Goal: Task Accomplishment & Management: Complete application form

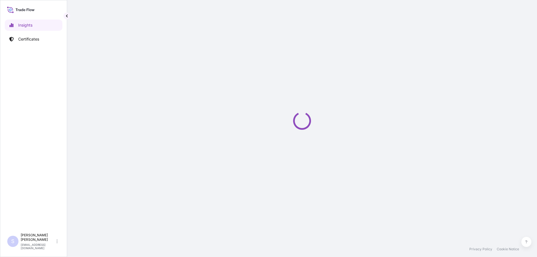
select select "2025"
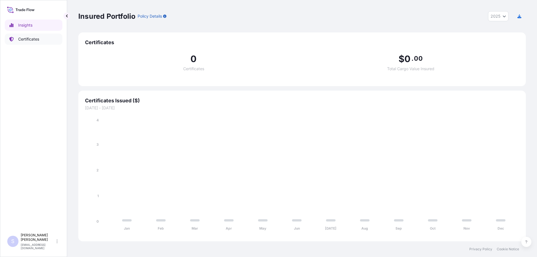
click at [40, 41] on link "Certificates" at bounding box center [34, 39] width 58 height 11
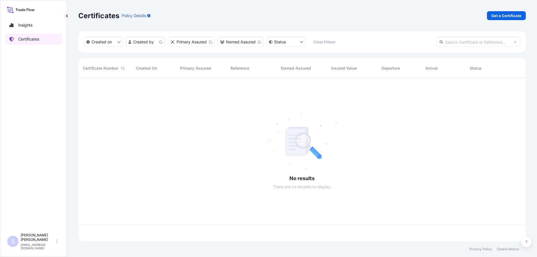
scroll to position [162, 444]
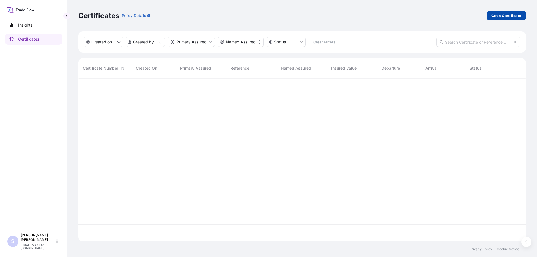
click at [502, 17] on p "Get a Certificate" at bounding box center [507, 16] width 30 height 6
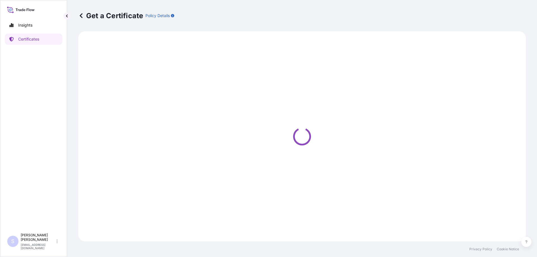
select select "Road / [GEOGRAPHIC_DATA]"
select select "Sea"
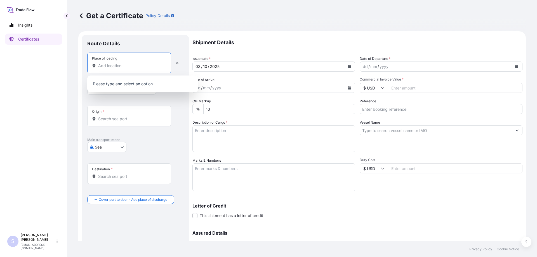
click at [119, 67] on input "Place of loading" at bounding box center [131, 66] width 66 height 6
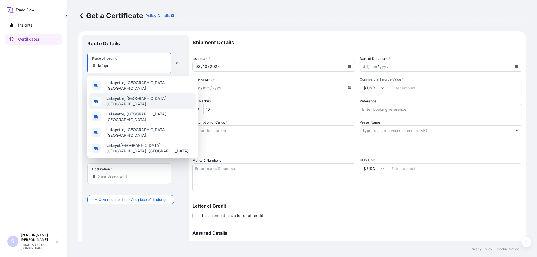
click at [124, 96] on span "Lafayet te, IN, [GEOGRAPHIC_DATA]" at bounding box center [149, 101] width 87 height 11
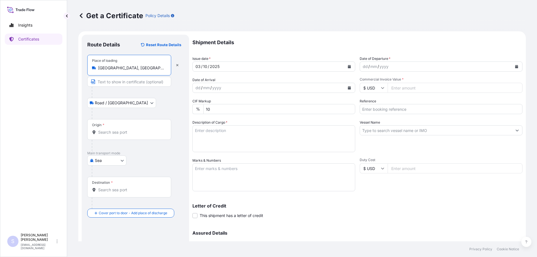
type input "[GEOGRAPHIC_DATA], [GEOGRAPHIC_DATA], [GEOGRAPHIC_DATA]"
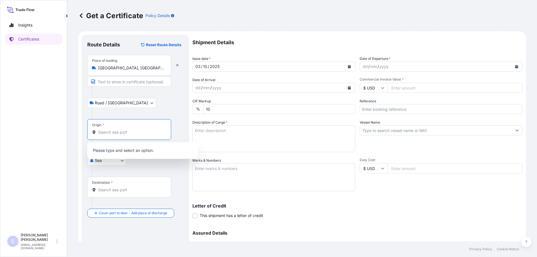
click at [113, 132] on input "Origin *" at bounding box center [131, 133] width 66 height 6
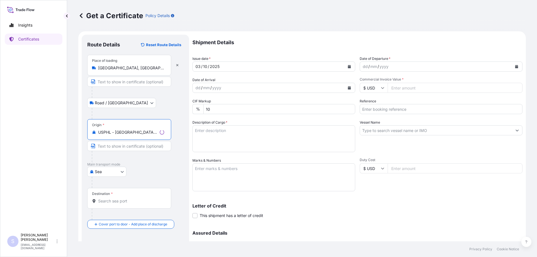
type input "USPHL - [GEOGRAPHIC_DATA], [GEOGRAPHIC_DATA]"
click at [114, 203] on input "Destination *" at bounding box center [131, 201] width 66 height 6
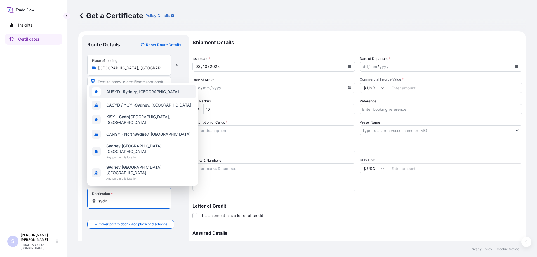
click at [137, 95] on span "AUSYD - [GEOGRAPHIC_DATA], [GEOGRAPHIC_DATA]" at bounding box center [142, 92] width 73 height 6
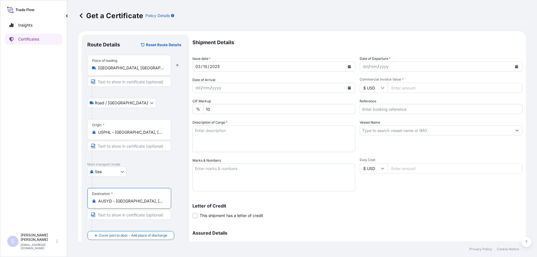
type input "AUSYD - [GEOGRAPHIC_DATA], [GEOGRAPHIC_DATA]"
click at [516, 68] on icon "Calendar" at bounding box center [517, 66] width 3 height 3
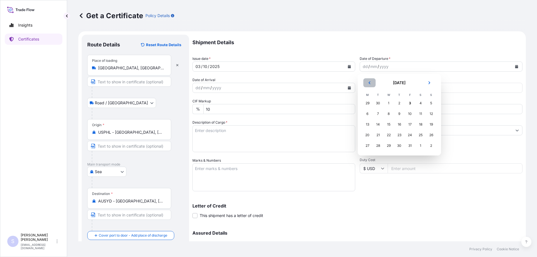
click at [371, 84] on icon "Previous" at bounding box center [369, 82] width 3 height 3
click at [390, 136] on div "24" at bounding box center [389, 135] width 10 height 10
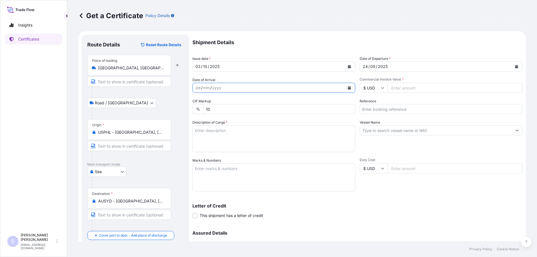
click at [345, 87] on button "Calendar" at bounding box center [349, 87] width 9 height 9
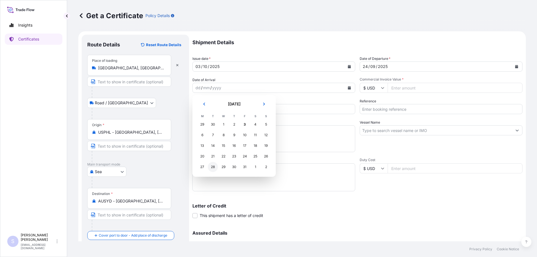
click at [213, 167] on div "28" at bounding box center [213, 167] width 10 height 10
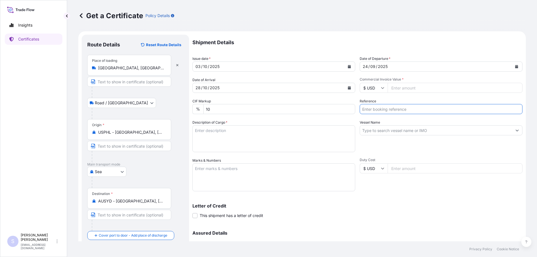
click at [392, 110] on input "Reference" at bounding box center [441, 109] width 163 height 10
paste input "2539882-83 PO 4400612746 - 47"
type input "SO 2539882-83 PO 4400612746 - 47"
click at [238, 144] on textarea "Description of Cargo *" at bounding box center [274, 138] width 163 height 27
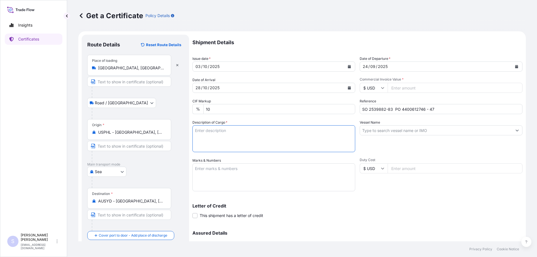
paste textarea "2x40HC SLAC: 1700 BAGS 39635.560K 100.000M PROMITOR SOLUBLE CORN FIBER 85 PACKE…"
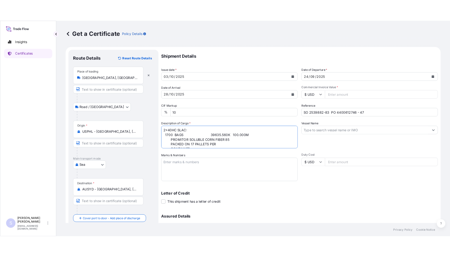
scroll to position [9, 0]
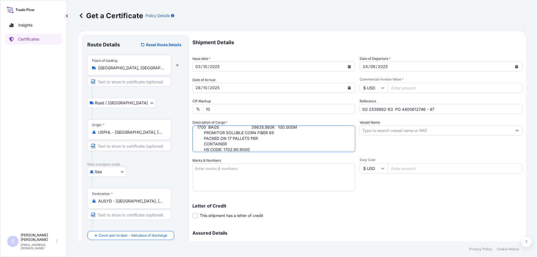
type textarea "2x40HC SLAC: 1700 BAGS 39635.560K 100.000M PROMITOR SOLUBLE CORN FIBER 85 PACKE…"
click at [382, 130] on input "Vessel Name" at bounding box center [436, 130] width 152 height 10
paste input "MAERSK BUTON"
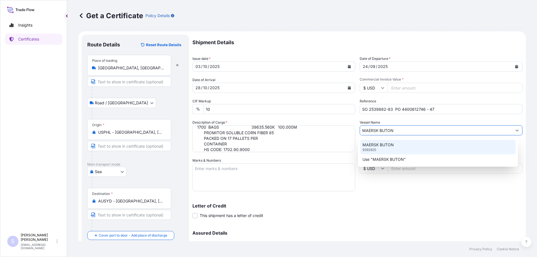
click at [384, 146] on p "MAERSK BUTON" at bounding box center [378, 145] width 31 height 6
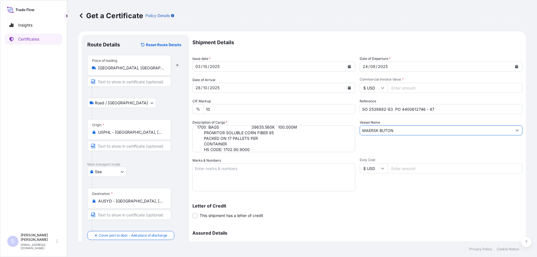
type input "MAERSK BUTON"
click at [268, 178] on textarea "Marks & Numbers" at bounding box center [274, 177] width 163 height 28
click at [254, 177] on textarea "Marks & Numbers" at bounding box center [274, 177] width 163 height 28
paste textarea "MRSU4952401"
click at [224, 181] on textarea "MRSU4952401" at bounding box center [274, 177] width 163 height 28
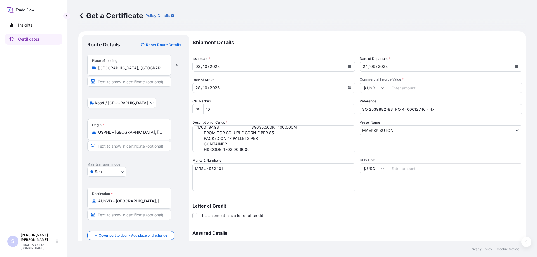
paste textarea "0120291"
click at [226, 186] on textarea "MRSU4952401 0120291" at bounding box center [274, 177] width 163 height 28
paste textarea "MRSU8148449"
click at [200, 190] on textarea "MRSU4952401 0120291 MRSU8148449" at bounding box center [274, 177] width 163 height 28
paste textarea "0120399"
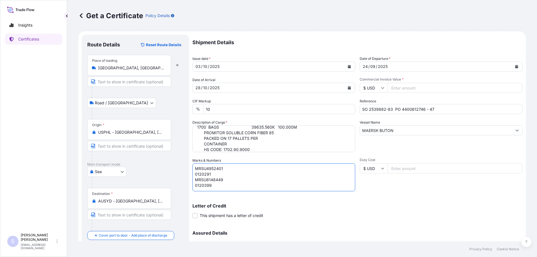
type textarea "MRSU4952401 0120291 MRSU8148449 0120399"
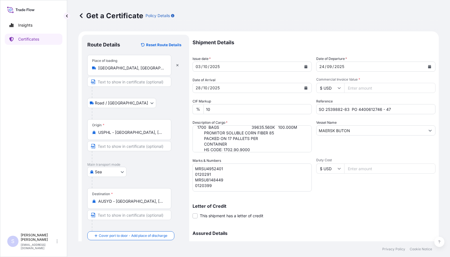
click at [359, 170] on input "Duty Cost" at bounding box center [389, 168] width 91 height 10
paste input "71808.23"
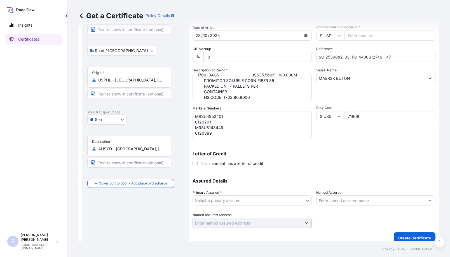
scroll to position [58, 0]
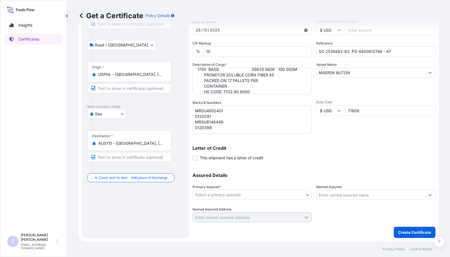
type input "71808"
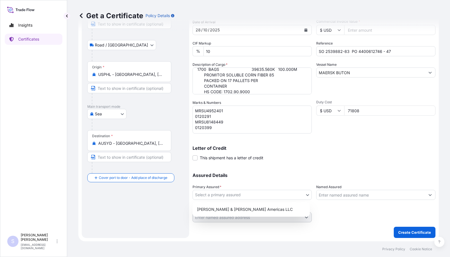
click at [236, 196] on body "Insights Certificates S [PERSON_NAME] [EMAIL_ADDRESS][DOMAIN_NAME] Get a Certif…" at bounding box center [225, 128] width 450 height 257
click at [232, 211] on div "[PERSON_NAME] & [PERSON_NAME] Americas LLC" at bounding box center [251, 209] width 113 height 10
select select "31658"
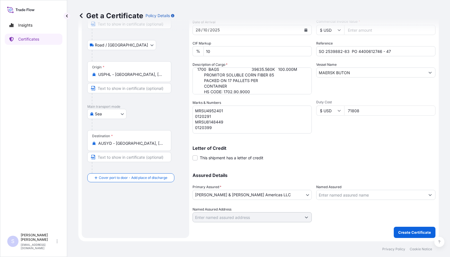
click at [332, 195] on input "Named Assured" at bounding box center [371, 195] width 109 height 10
paste input "[PERSON_NAME] & [PERSON_NAME] ANZ PTY LTD"
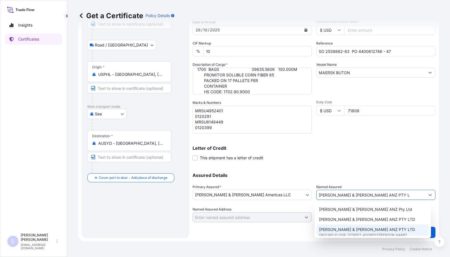
click at [363, 231] on span "[PERSON_NAME] & [PERSON_NAME] ANZ PTY LTD" at bounding box center [367, 230] width 96 height 6
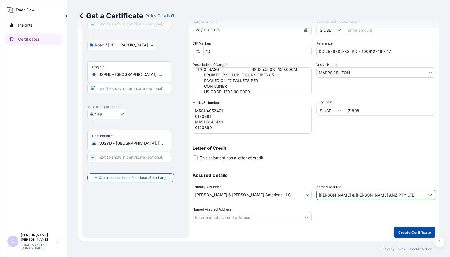
type input "[PERSON_NAME] & [PERSON_NAME] ANZ PTY LTD"
click at [414, 234] on p "Create Certificate" at bounding box center [414, 233] width 33 height 6
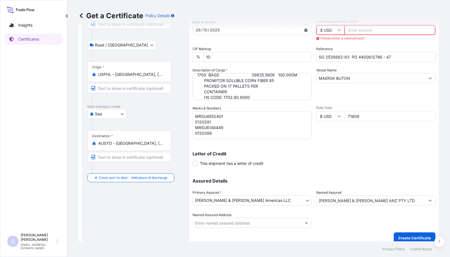
drag, startPoint x: 368, startPoint y: 116, endPoint x: 268, endPoint y: 115, distance: 99.4
click at [268, 115] on div "Shipment Details Issue date * [DATE] Date of Departure * [DATE] Date of Arrival…" at bounding box center [314, 102] width 243 height 251
click at [358, 31] on input "Commercial Invoice Value *" at bounding box center [389, 30] width 91 height 10
paste input "71808.23"
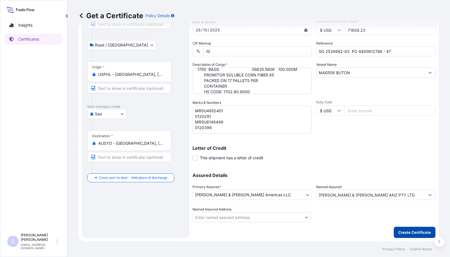
type input "71808.23"
click at [417, 231] on p "Create Certificate" at bounding box center [414, 233] width 33 height 6
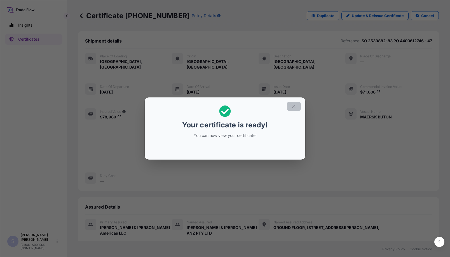
click at [291, 108] on button "button" at bounding box center [294, 106] width 14 height 9
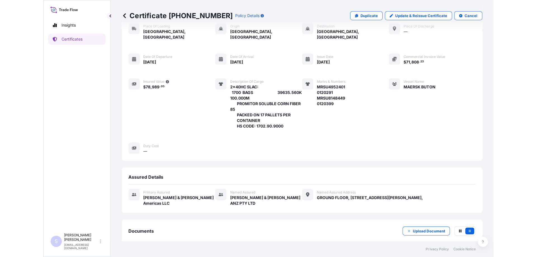
scroll to position [49, 0]
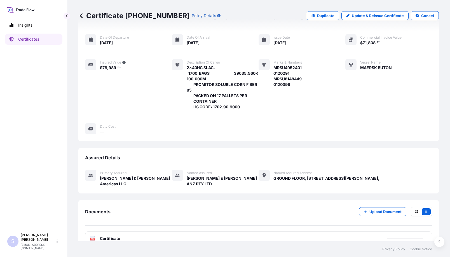
click at [118, 236] on span "Certificate" at bounding box center [110, 239] width 20 height 6
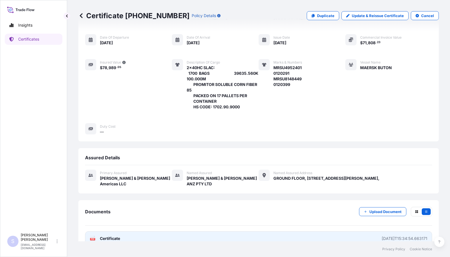
click at [114, 236] on span "Certificate" at bounding box center [110, 239] width 20 height 6
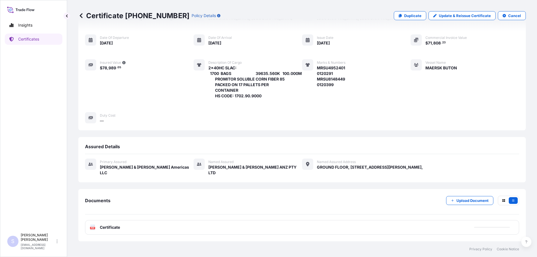
scroll to position [43, 0]
click at [44, 39] on link "Certificates" at bounding box center [34, 39] width 58 height 11
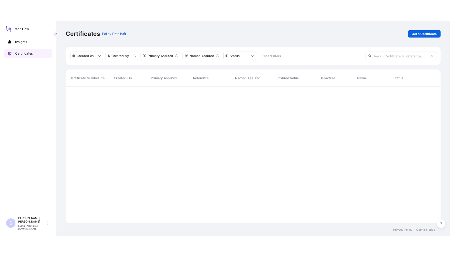
scroll to position [179, 444]
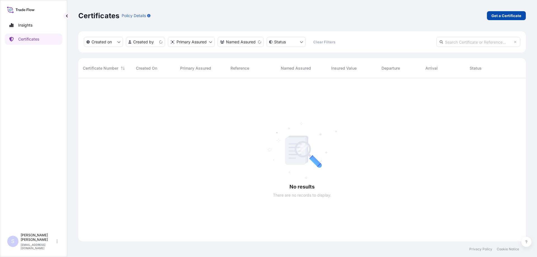
click at [516, 17] on p "Get a Certificate" at bounding box center [507, 16] width 30 height 6
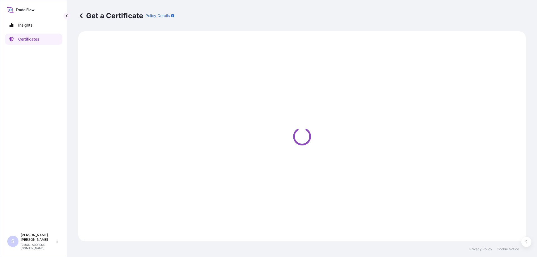
select select "Road / [GEOGRAPHIC_DATA]"
select select "Sea"
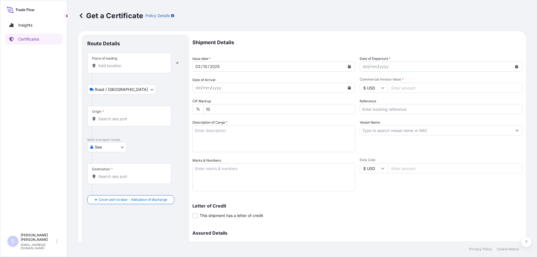
click at [122, 67] on input "Place of loading" at bounding box center [131, 66] width 66 height 6
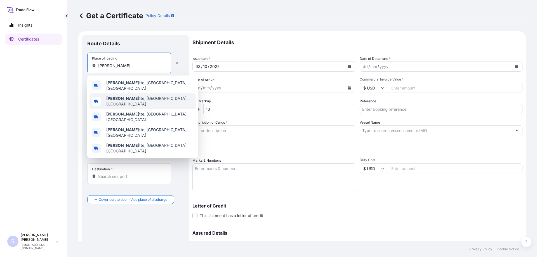
click at [133, 97] on span "[PERSON_NAME] tte, [GEOGRAPHIC_DATA], [GEOGRAPHIC_DATA]" at bounding box center [149, 101] width 87 height 11
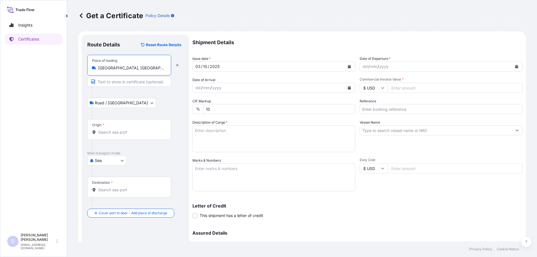
type input "[GEOGRAPHIC_DATA], [GEOGRAPHIC_DATA], [GEOGRAPHIC_DATA]"
click at [121, 130] on input "Origin *" at bounding box center [131, 133] width 66 height 6
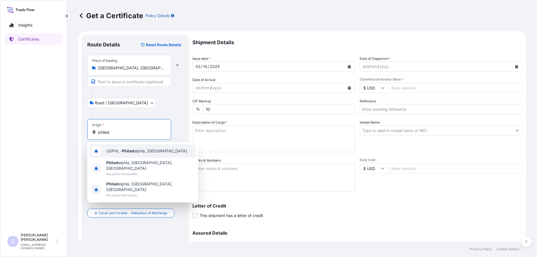
click at [123, 147] on div "USPHL - Philad elphia, [GEOGRAPHIC_DATA]" at bounding box center [143, 150] width 106 height 13
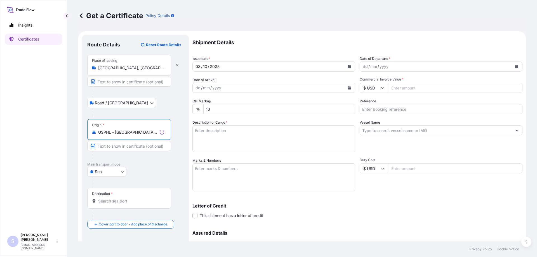
type input "USPHL - [GEOGRAPHIC_DATA], [GEOGRAPHIC_DATA]"
click at [113, 200] on input "Destination *" at bounding box center [131, 201] width 66 height 6
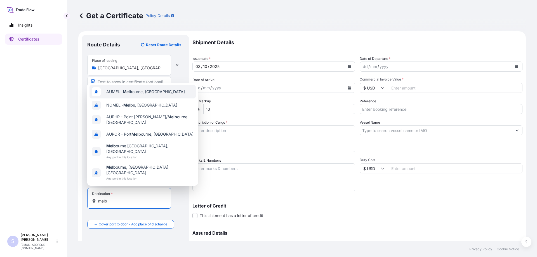
click at [141, 99] on div "AUMEL - Melb ourne, [GEOGRAPHIC_DATA]" at bounding box center [143, 91] width 106 height 13
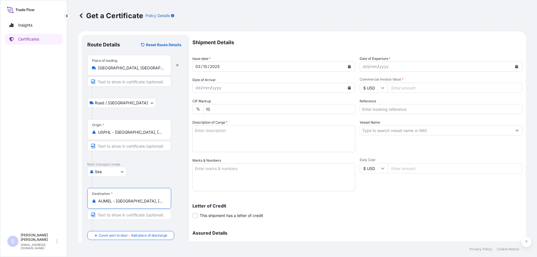
type input "AUMEL - [GEOGRAPHIC_DATA], [GEOGRAPHIC_DATA]"
click at [515, 66] on icon "Calendar" at bounding box center [516, 66] width 3 height 3
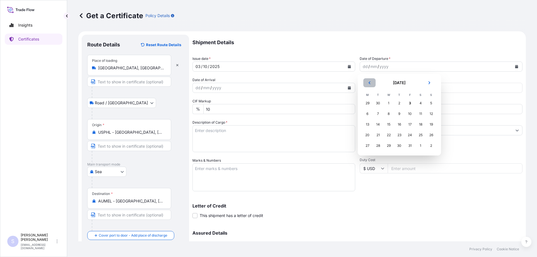
click at [367, 81] on button "Previous" at bounding box center [370, 82] width 12 height 9
click at [391, 134] on div "24" at bounding box center [389, 135] width 10 height 10
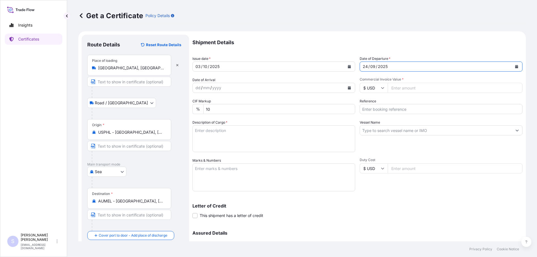
click at [348, 90] on button "Calendar" at bounding box center [349, 87] width 9 height 9
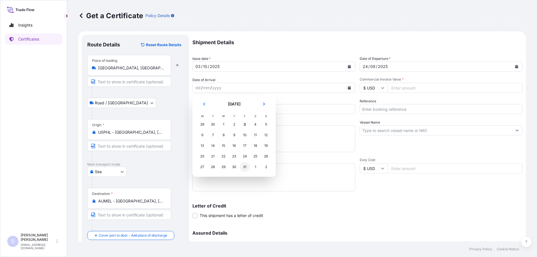
click at [243, 165] on div "31" at bounding box center [245, 167] width 10 height 10
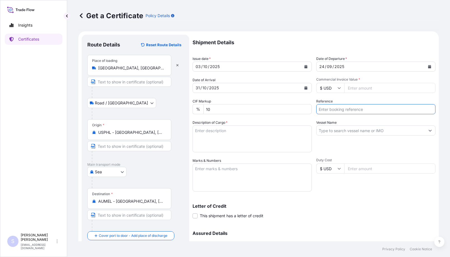
click at [344, 108] on input "Reference" at bounding box center [375, 109] width 119 height 10
click at [356, 86] on input "Commercial Invoice Value *" at bounding box center [389, 88] width 91 height 10
paste input "23224.25"
type input "23224.25"
click at [349, 113] on input "Reference" at bounding box center [375, 109] width 119 height 10
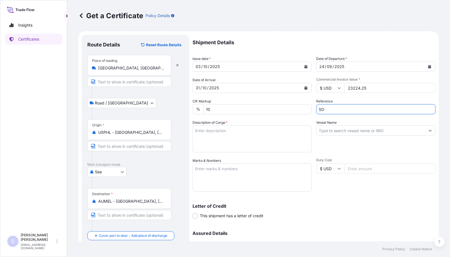
paste input "2579685 4400627053"
type input "SO 2579685 4400627053"
click at [230, 141] on textarea "Description of Cargo *" at bounding box center [252, 138] width 119 height 27
paste textarea "1x40HC CONTAINER SLAC: 19663.250Kgs 50.000Cbm 765 BAGS REZISTA 682 NG STARCH PA…"
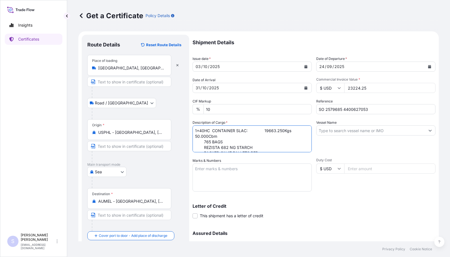
type textarea "1x40HC CONTAINER SLAC: 19663.250Kgs 50.000Cbm 765 BAGS REZISTA 682 NG STARCH PA…"
click at [337, 132] on input "Vessel Name" at bounding box center [371, 130] width 109 height 10
click at [341, 132] on input "Vessel Name" at bounding box center [371, 130] width 109 height 10
paste input "MAERSK BUTON"
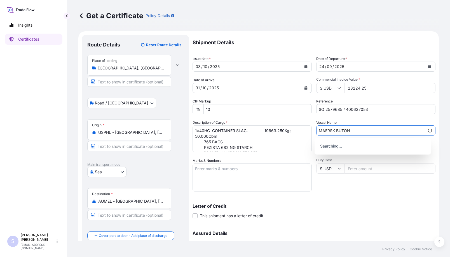
type input "MAERSK BUTON"
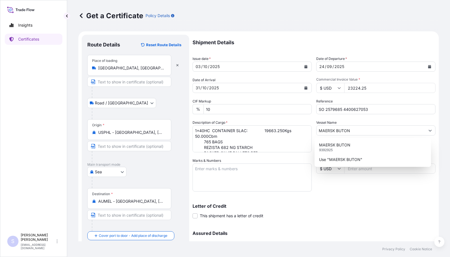
click at [242, 172] on textarea "Marks & Numbers" at bounding box center [252, 177] width 119 height 28
paste textarea "CAAU9044776 0120247"
type textarea "CAAU9044776 0120247"
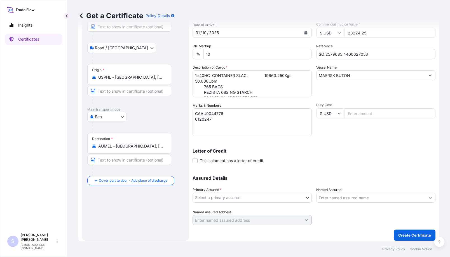
scroll to position [58, 0]
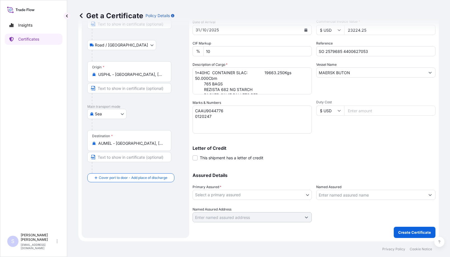
click at [225, 192] on body "0 options available. 0 options available. 2 options available. Insights Certifi…" at bounding box center [225, 128] width 450 height 257
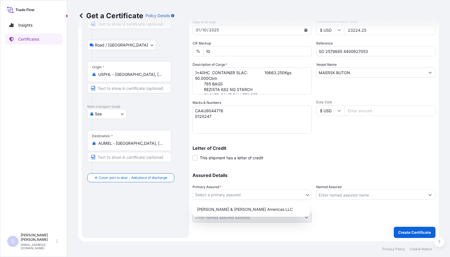
click at [225, 205] on div "[PERSON_NAME] & [PERSON_NAME] Americas LLC" at bounding box center [251, 209] width 113 height 10
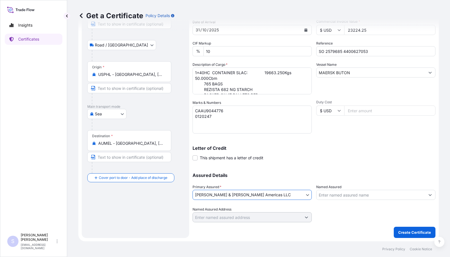
click at [332, 196] on input "Named Assured" at bounding box center [371, 195] width 109 height 10
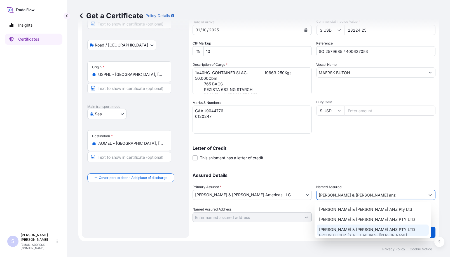
click at [339, 229] on span "[PERSON_NAME] & [PERSON_NAME] ANZ PTY LTD" at bounding box center [367, 230] width 96 height 6
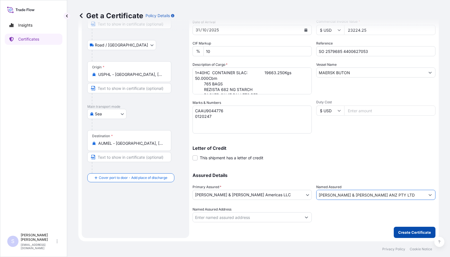
type input "[PERSON_NAME] & [PERSON_NAME] ANZ PTY LTD"
click at [400, 234] on p "Create Certificate" at bounding box center [414, 233] width 33 height 6
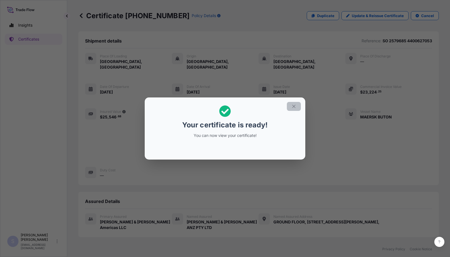
click at [293, 106] on icon "button" at bounding box center [293, 106] width 5 height 5
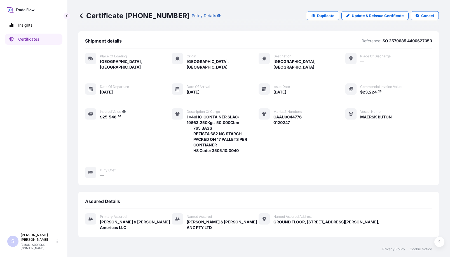
scroll to position [44, 0]
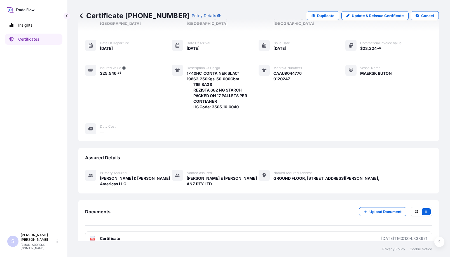
click at [119, 236] on span "Certificate" at bounding box center [110, 239] width 20 height 6
